Goal: Check status: Check status

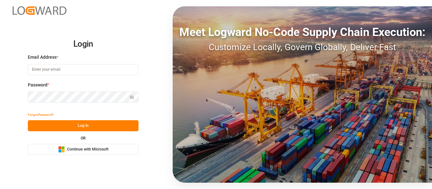
drag, startPoint x: 104, startPoint y: 148, endPoint x: 107, endPoint y: 145, distance: 3.6
click at [104, 147] on span "Continue with Microsoft" at bounding box center [87, 150] width 41 height 6
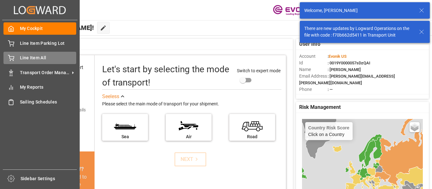
click at [37, 58] on span "Line Item All" at bounding box center [48, 58] width 57 height 7
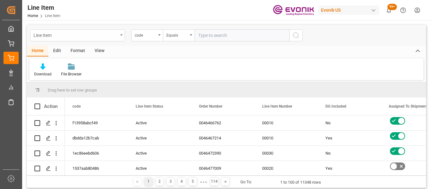
click at [118, 39] on div "Line Item" at bounding box center [77, 35] width 95 height 12
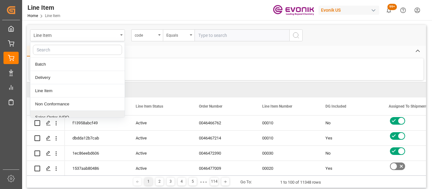
click at [52, 117] on div "Sales Order-IVPO" at bounding box center [77, 117] width 94 height 13
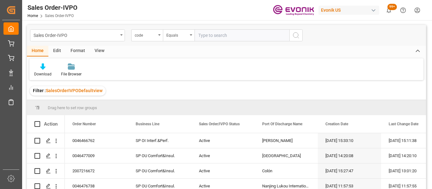
click at [228, 34] on input "text" at bounding box center [241, 35] width 95 height 12
click at [157, 33] on div "code" at bounding box center [147, 35] width 32 height 12
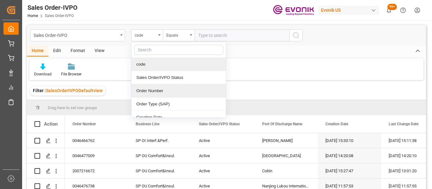
click at [149, 94] on div "Order Number" at bounding box center [178, 90] width 94 height 13
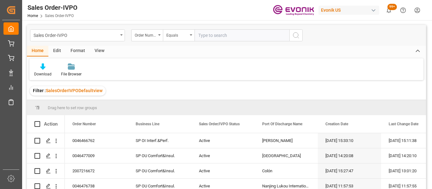
click at [208, 33] on input "text" at bounding box center [241, 35] width 95 height 12
click at [232, 39] on input "text" at bounding box center [241, 35] width 95 height 12
type input "2007203111"
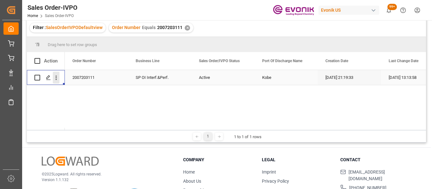
click at [57, 78] on icon "open menu" at bounding box center [56, 78] width 7 height 7
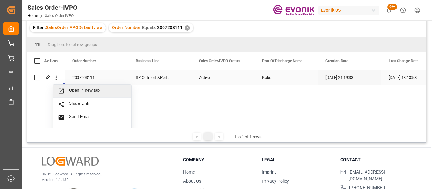
click at [74, 90] on span "Open in new tab" at bounding box center [98, 91] width 58 height 7
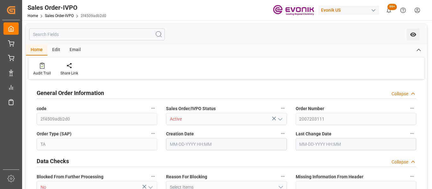
type input "JPUKB"
type input "0"
type input "1"
type input "455.08"
type input "[DATE] 21:19"
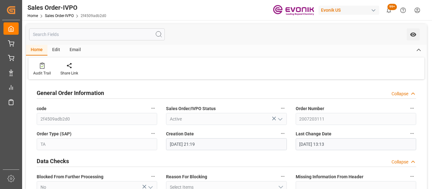
type input "[DATE] 13:13"
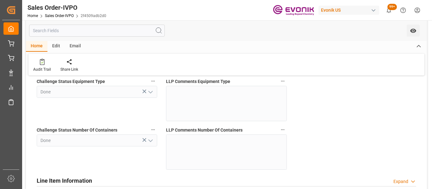
scroll to position [1290, 0]
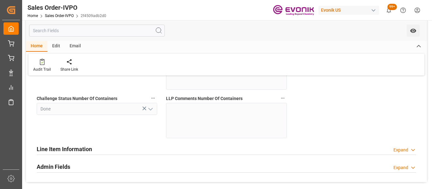
click at [400, 153] on div "Expand" at bounding box center [400, 150] width 15 height 7
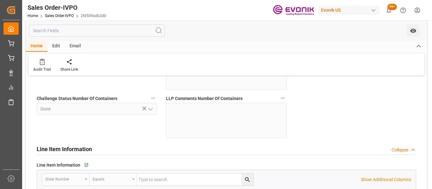
click at [400, 153] on div "Collapse" at bounding box center [399, 150] width 17 height 7
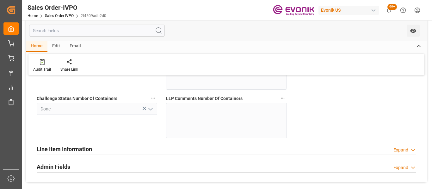
click at [398, 164] on div "Admin Fields Expand" at bounding box center [226, 166] width 379 height 12
click at [398, 164] on div "Admin Fields Collapse" at bounding box center [226, 166] width 379 height 12
click at [397, 167] on div "Expand" at bounding box center [400, 168] width 15 height 7
click at [397, 167] on div "Collapse" at bounding box center [399, 168] width 17 height 7
